Goal: Task Accomplishment & Management: Complete application form

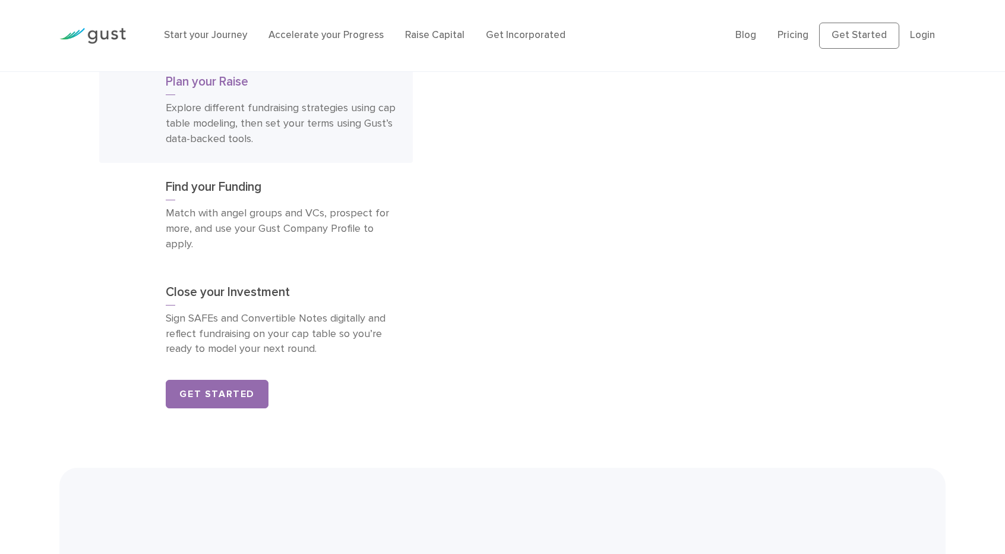
scroll to position [5467, 0]
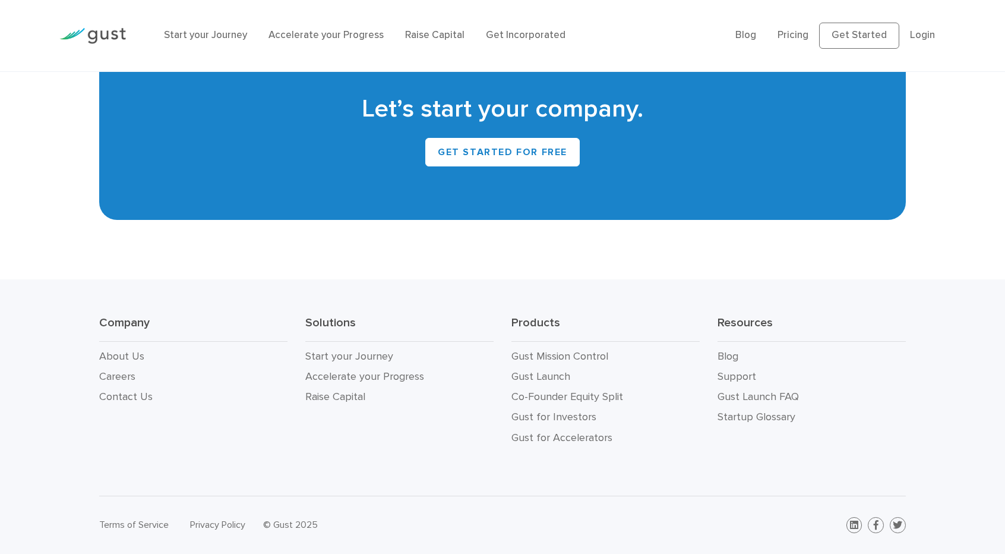
drag, startPoint x: 511, startPoint y: 132, endPoint x: 570, endPoint y: 581, distance: 453.5
click at [547, 370] on link "Gust Launch" at bounding box center [540, 376] width 59 height 12
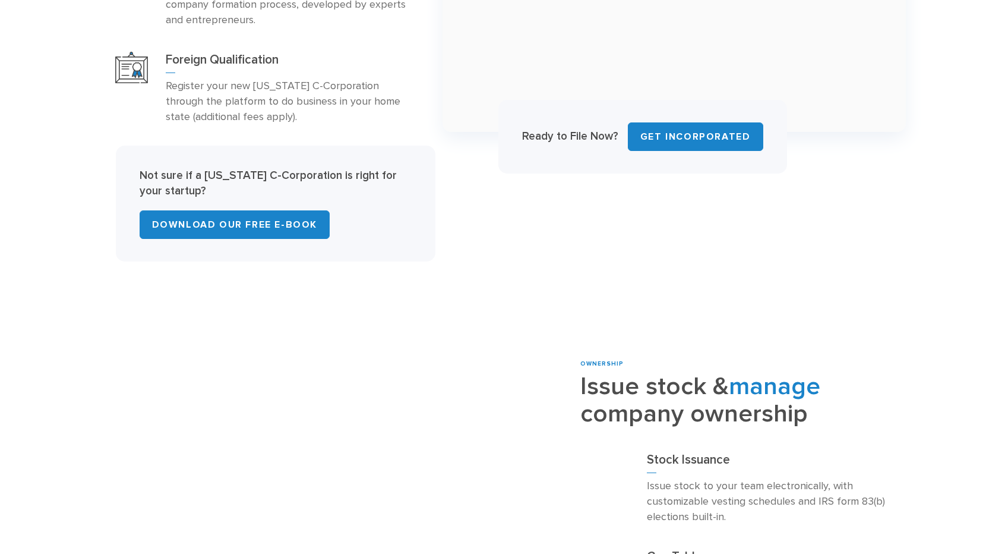
drag, startPoint x: 439, startPoint y: 91, endPoint x: 457, endPoint y: 340, distance: 249.5
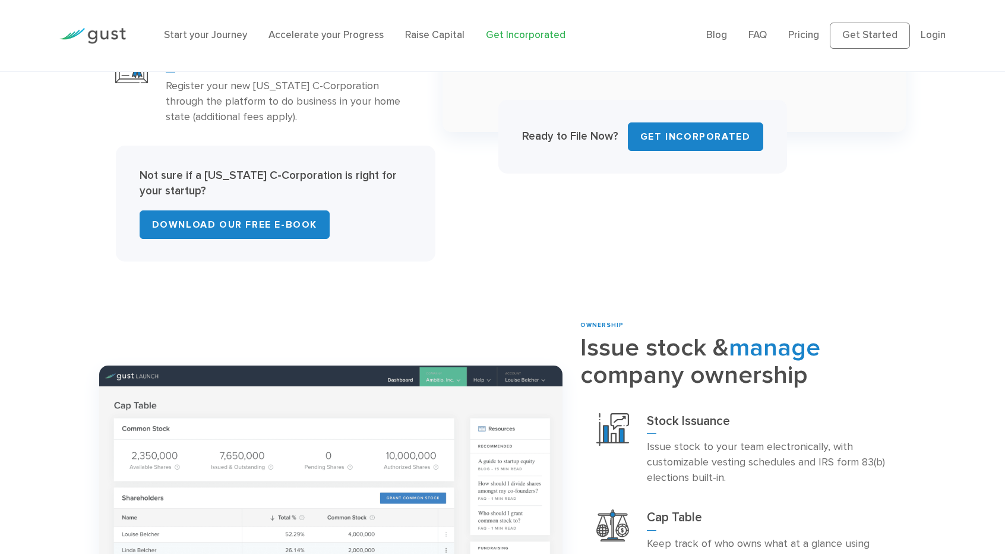
scroll to position [987, 0]
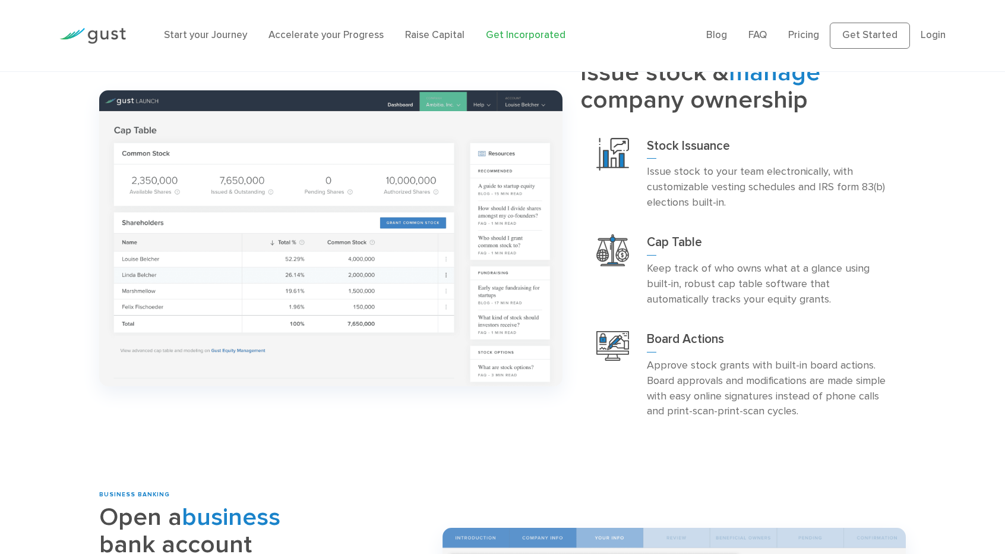
drag, startPoint x: 575, startPoint y: 243, endPoint x: 568, endPoint y: 363, distance: 119.6
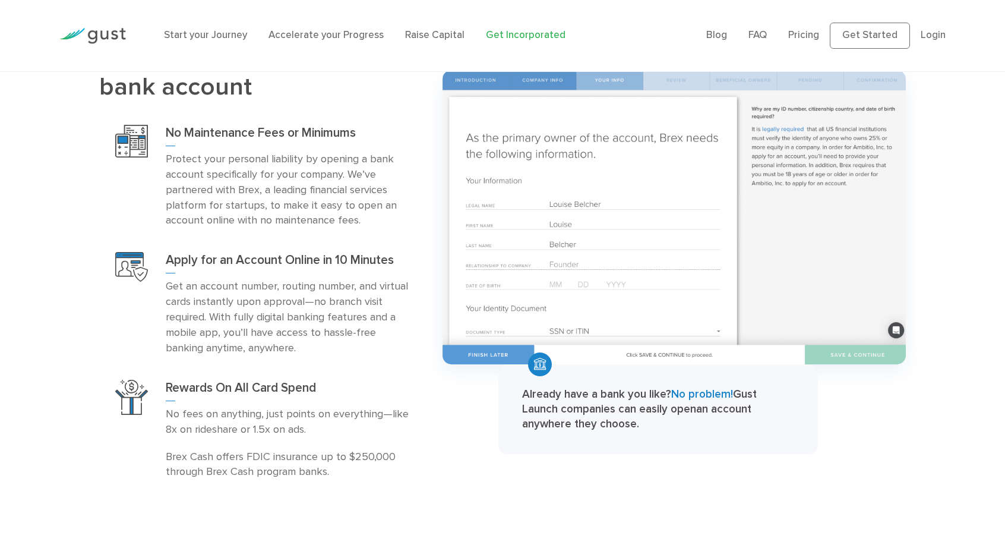
drag, startPoint x: 556, startPoint y: 319, endPoint x: 546, endPoint y: 541, distance: 222.3
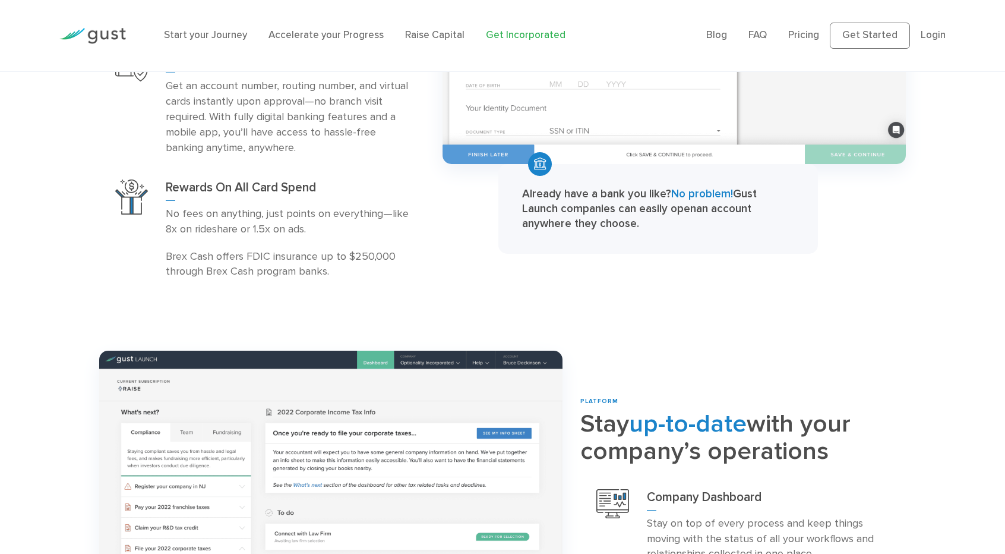
scroll to position [2452, 0]
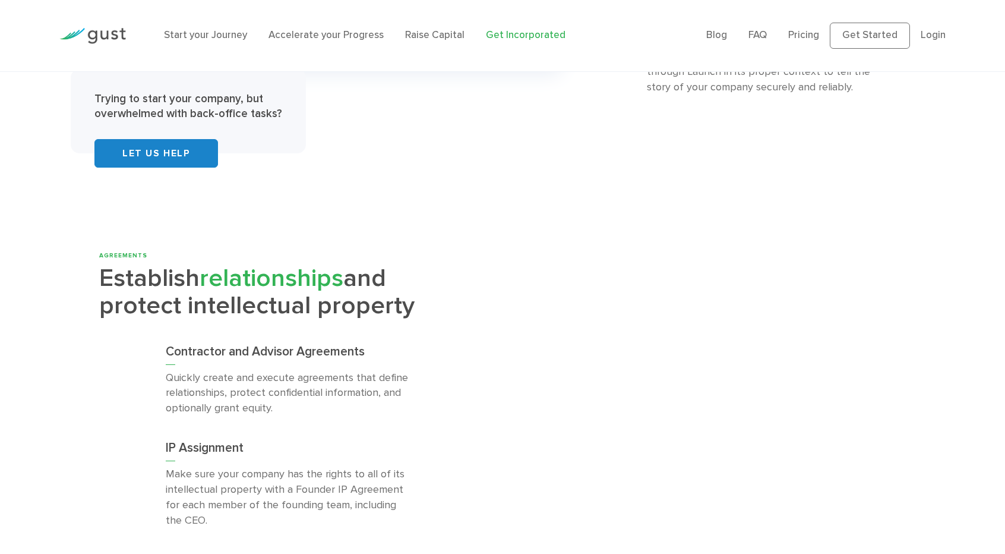
drag, startPoint x: 455, startPoint y: 261, endPoint x: 458, endPoint y: 482, distance: 220.4
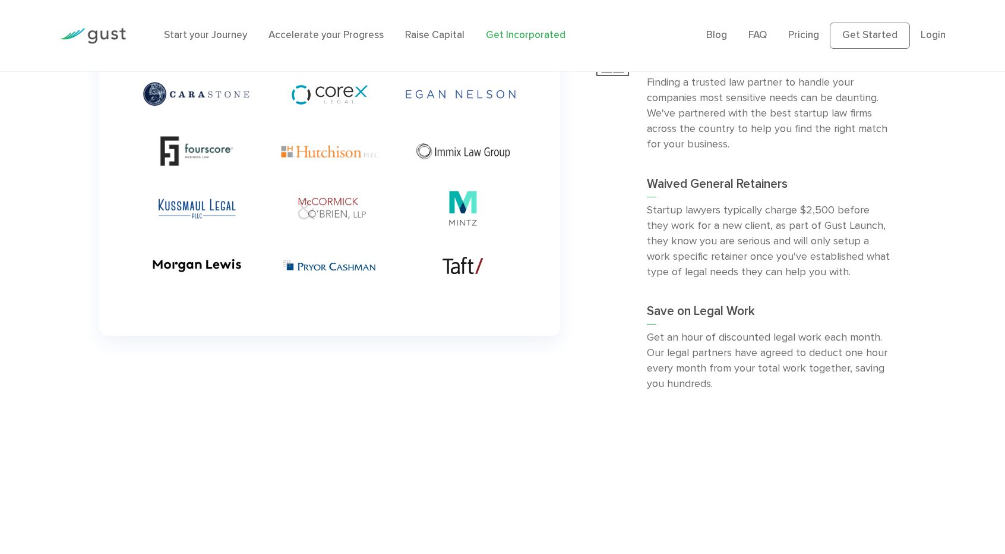
drag, startPoint x: 436, startPoint y: 336, endPoint x: 436, endPoint y: 537, distance: 201.3
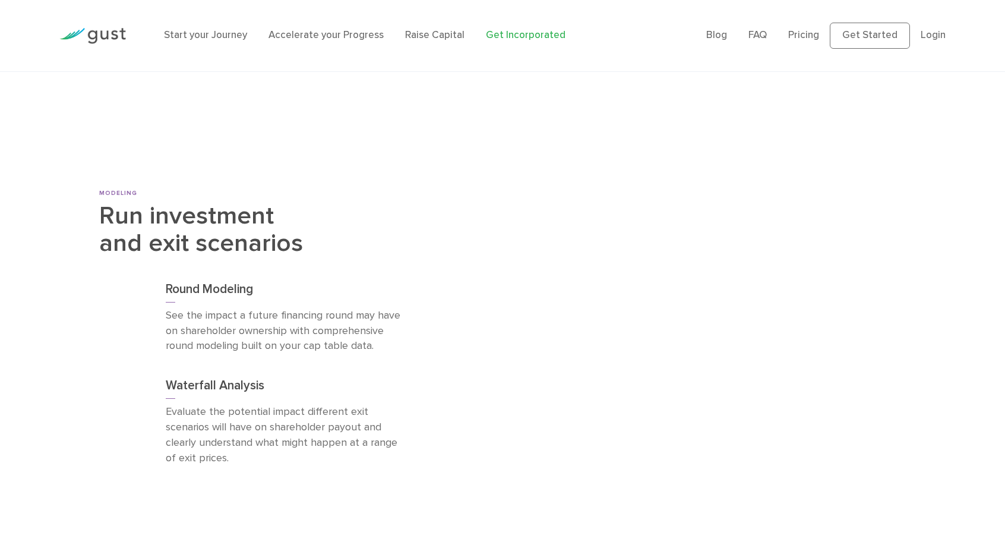
drag, startPoint x: 444, startPoint y: 377, endPoint x: 445, endPoint y: 421, distance: 44.0
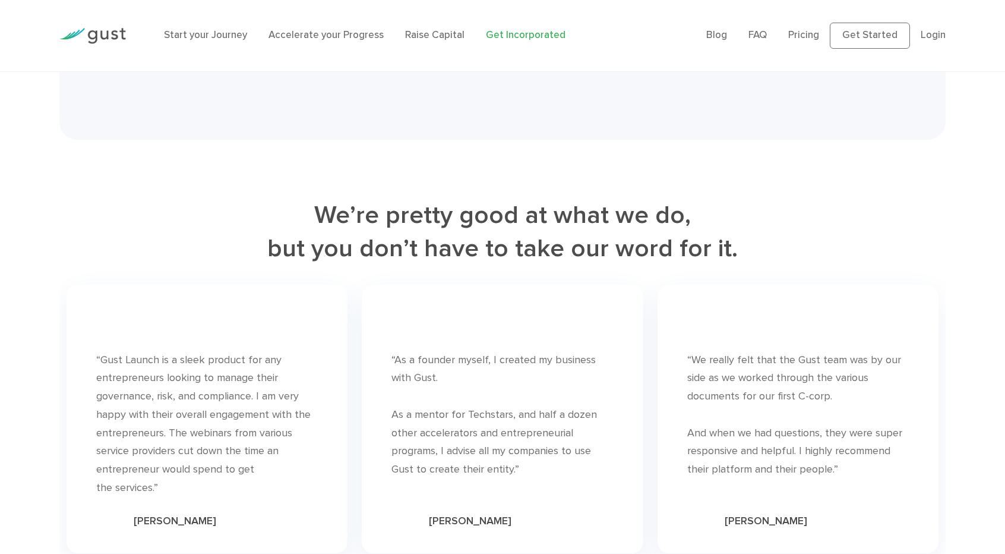
drag, startPoint x: 442, startPoint y: 309, endPoint x: 451, endPoint y: 499, distance: 190.3
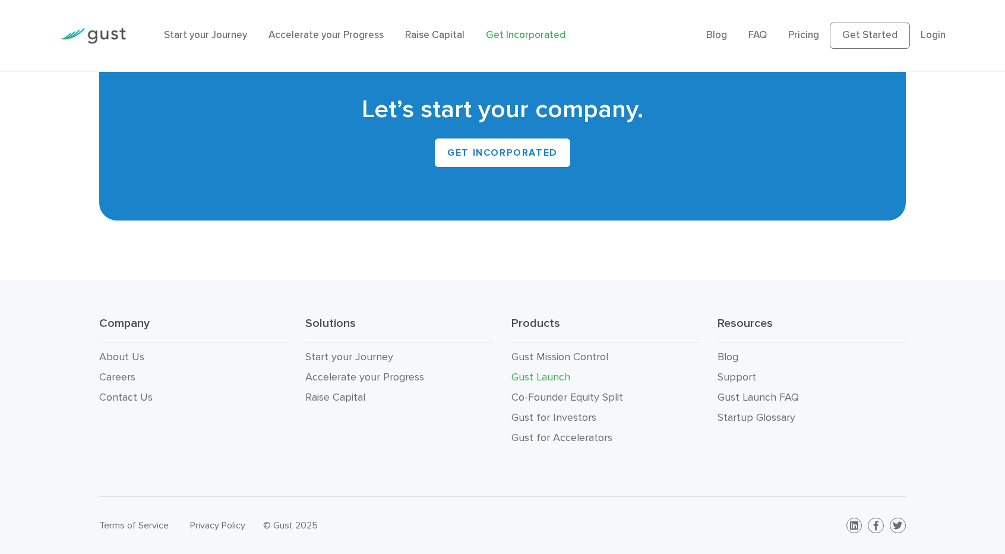
drag, startPoint x: 303, startPoint y: 296, endPoint x: 332, endPoint y: 485, distance: 191.1
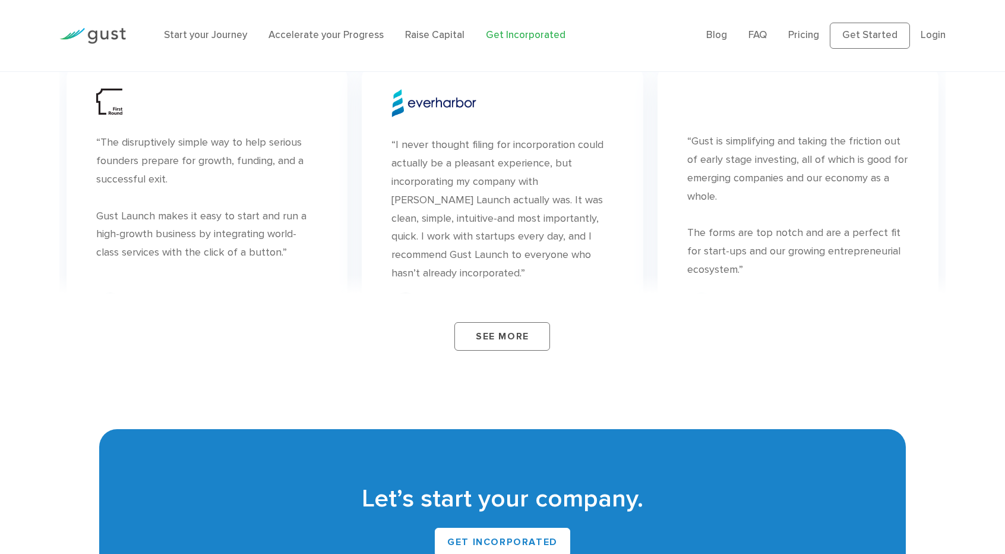
drag, startPoint x: 332, startPoint y: 485, endPoint x: 304, endPoint y: 216, distance: 270.5
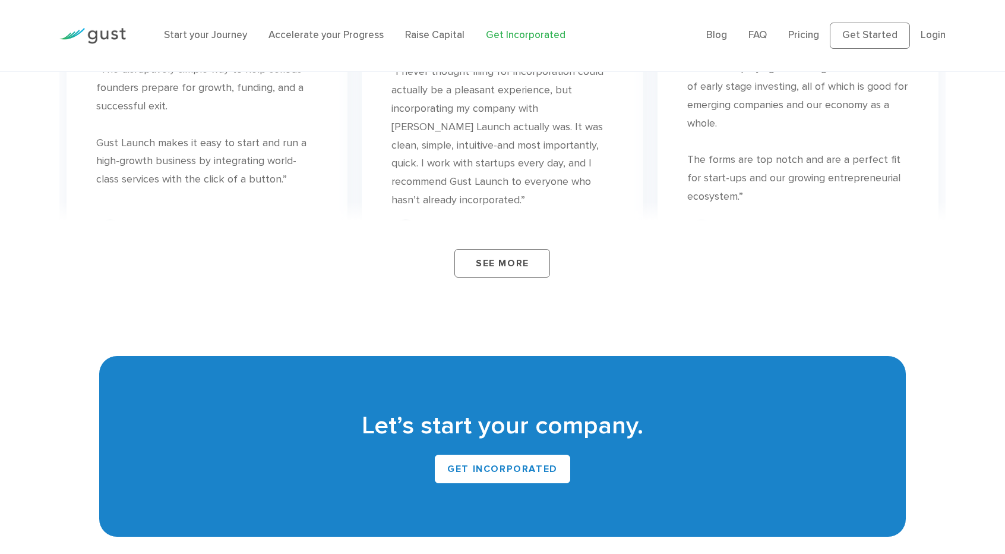
drag, startPoint x: 342, startPoint y: 294, endPoint x: 356, endPoint y: 484, distance: 190.5
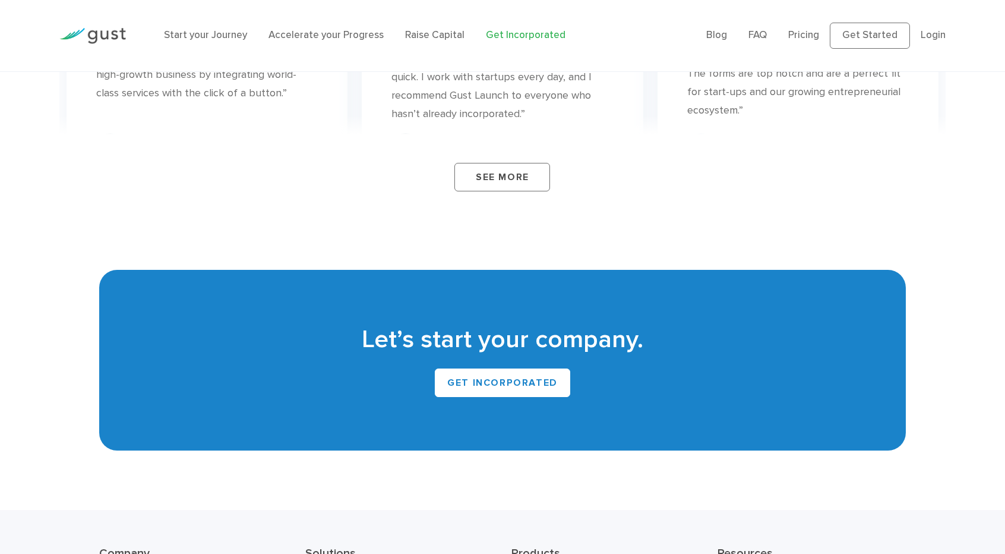
scroll to position [7097, 0]
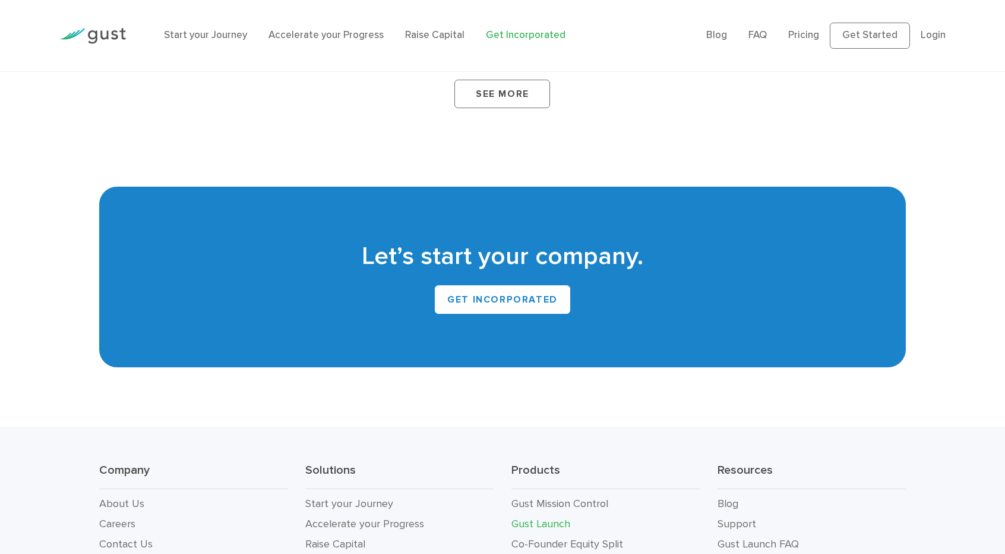
drag, startPoint x: 396, startPoint y: 365, endPoint x: 412, endPoint y: 377, distance: 20.0
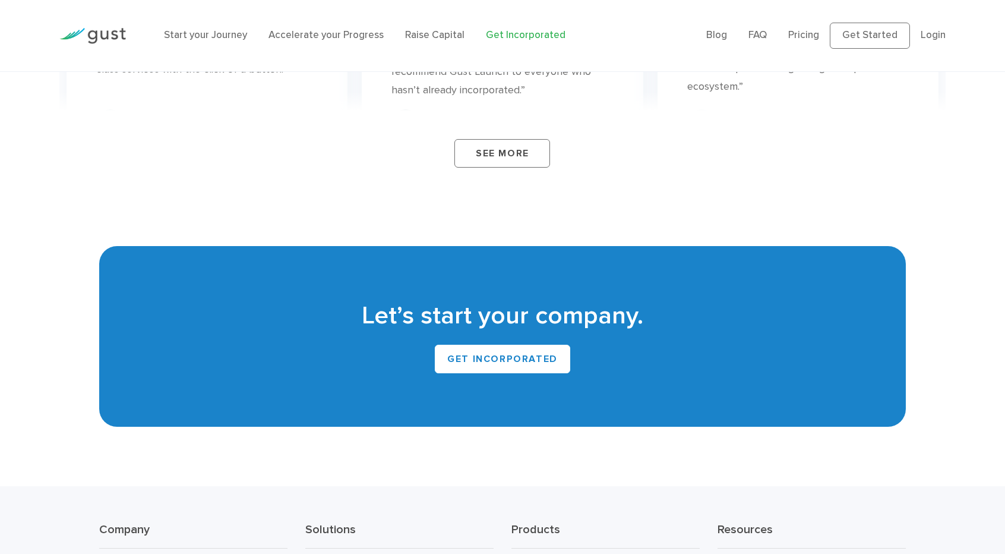
drag, startPoint x: 630, startPoint y: 416, endPoint x: 595, endPoint y: 222, distance: 197.8
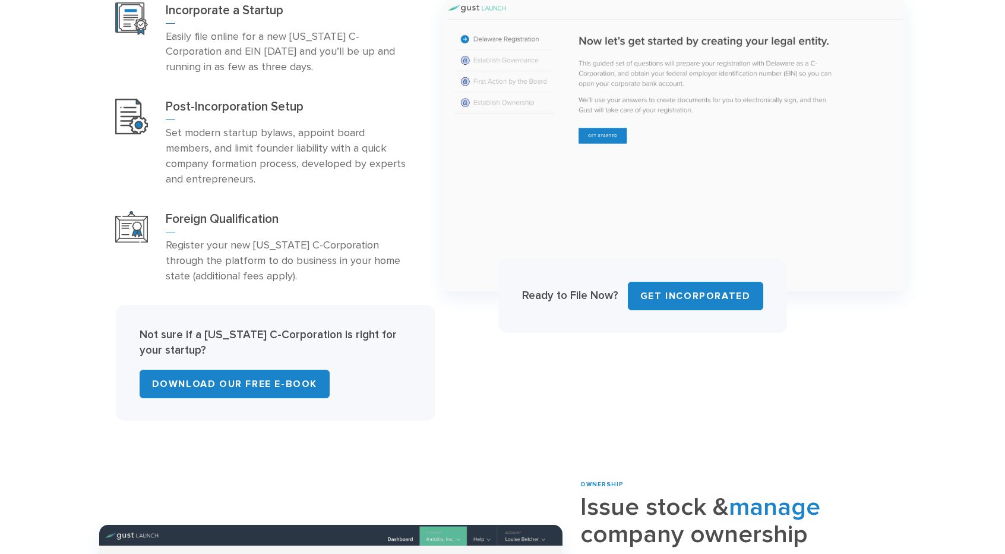
scroll to position [0, 0]
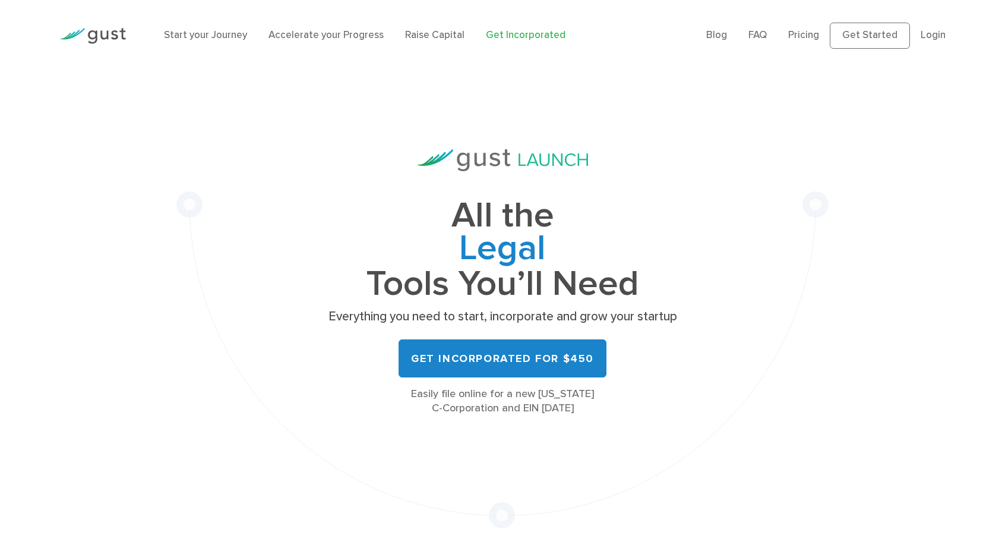
drag, startPoint x: 635, startPoint y: 407, endPoint x: 598, endPoint y: 64, distance: 345.2
click at [932, 41] on link "Login" at bounding box center [933, 35] width 25 height 12
click at [763, 115] on div "All the Legal Cap Table Fundraising Governance Tools You’ll Need Everything you…" at bounding box center [502, 299] width 652 height 457
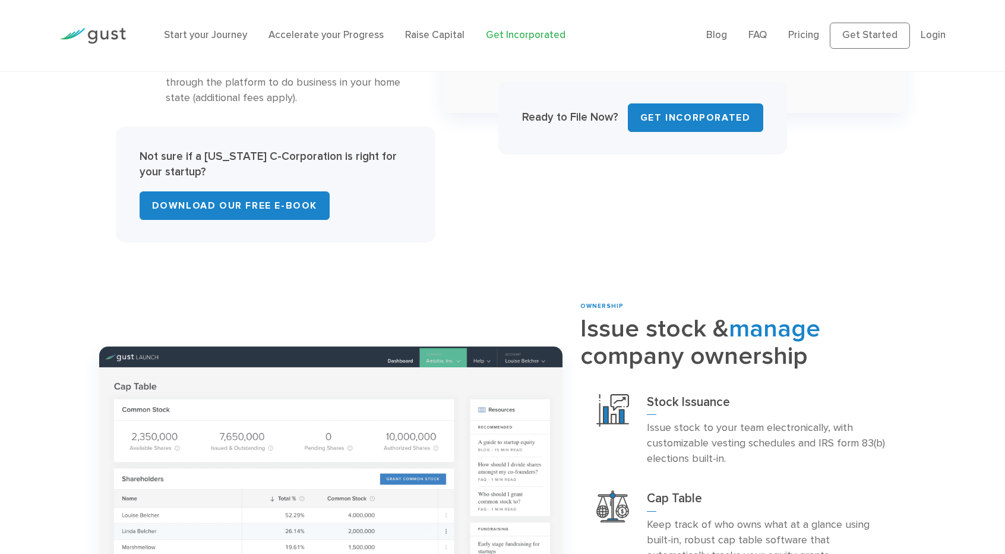
drag, startPoint x: 809, startPoint y: 107, endPoint x: 824, endPoint y: 252, distance: 145.7
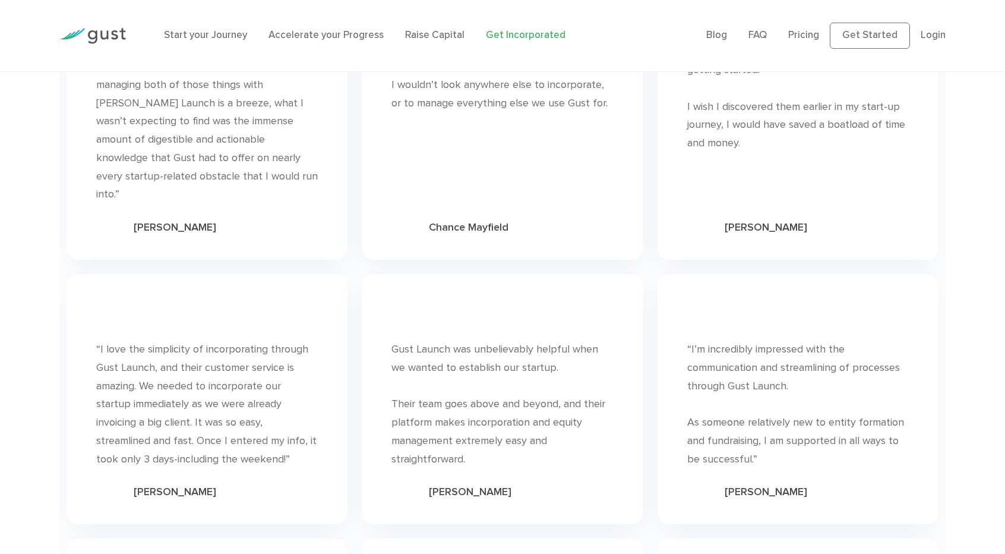
scroll to position [7478, 0]
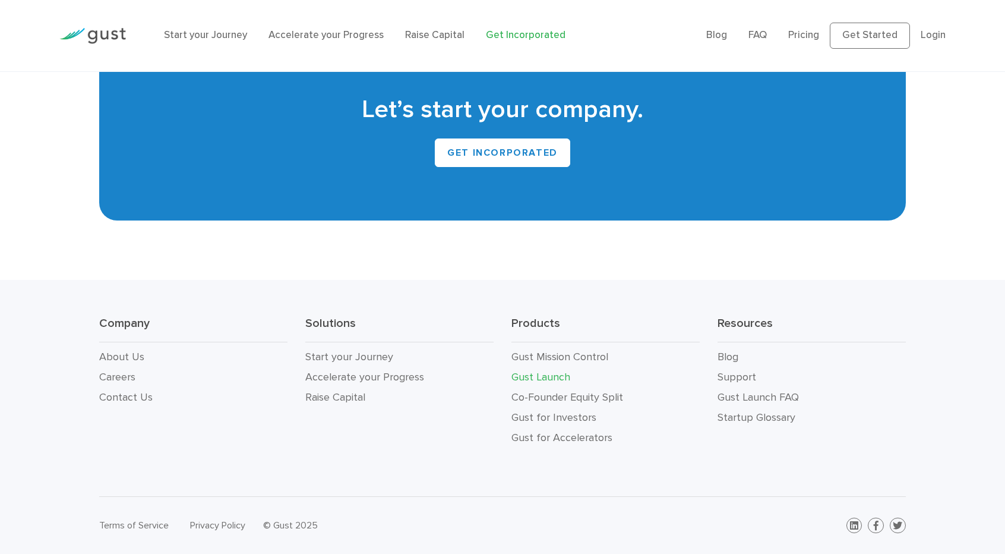
drag, startPoint x: 420, startPoint y: 250, endPoint x: 517, endPoint y: 545, distance: 310.5
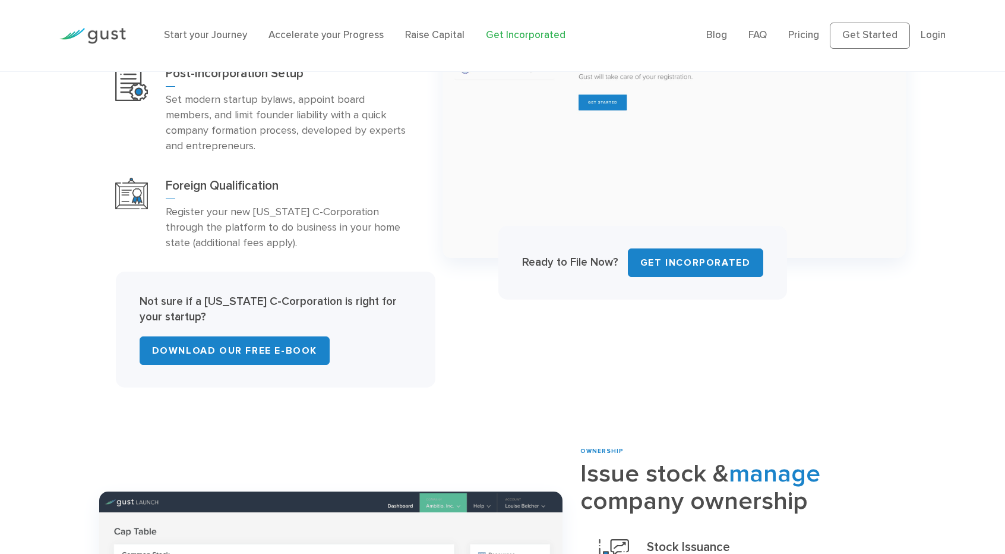
scroll to position [0, 0]
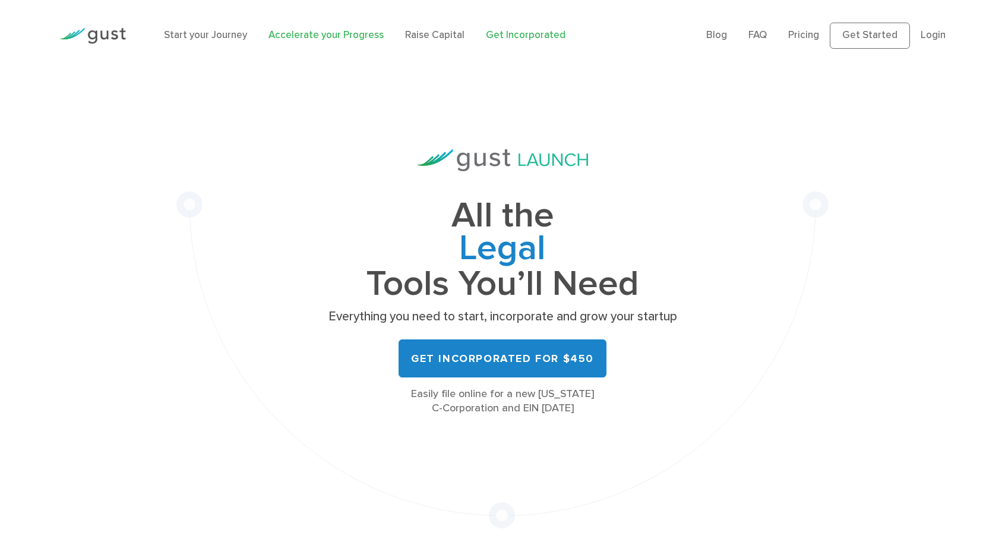
drag, startPoint x: 320, startPoint y: 451, endPoint x: 401, endPoint y: 40, distance: 419.5
click at [874, 46] on link "Get Started" at bounding box center [870, 36] width 80 height 26
click at [926, 41] on link "Login" at bounding box center [933, 35] width 25 height 12
